Goal: Task Accomplishment & Management: Manage account settings

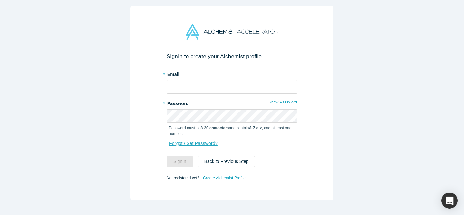
click at [208, 141] on link "Forgot / Set Password?" at bounding box center [193, 143] width 49 height 11
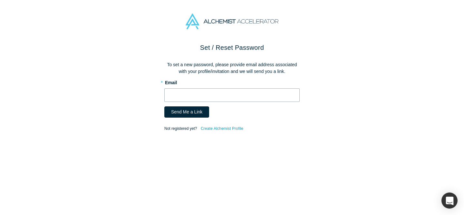
click at [218, 94] on input "text" at bounding box center [231, 96] width 135 height 14
drag, startPoint x: 198, startPoint y: 46, endPoint x: 272, endPoint y: 45, distance: 74.4
click at [272, 45] on h2 "Set / Reset Password" at bounding box center [231, 48] width 135 height 10
copy h2 "Set / Reset Password"
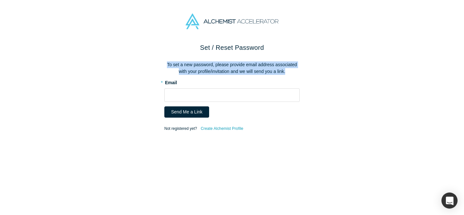
copy p "To set a new password, please provide email address associated with your profil…"
drag, startPoint x: 166, startPoint y: 63, endPoint x: 315, endPoint y: 71, distance: 150.0
click at [315, 71] on div "Set / Reset Password To set a new password, please provide email address associ…" at bounding box center [232, 129] width 464 height 173
